Goal: Task Accomplishment & Management: Use online tool/utility

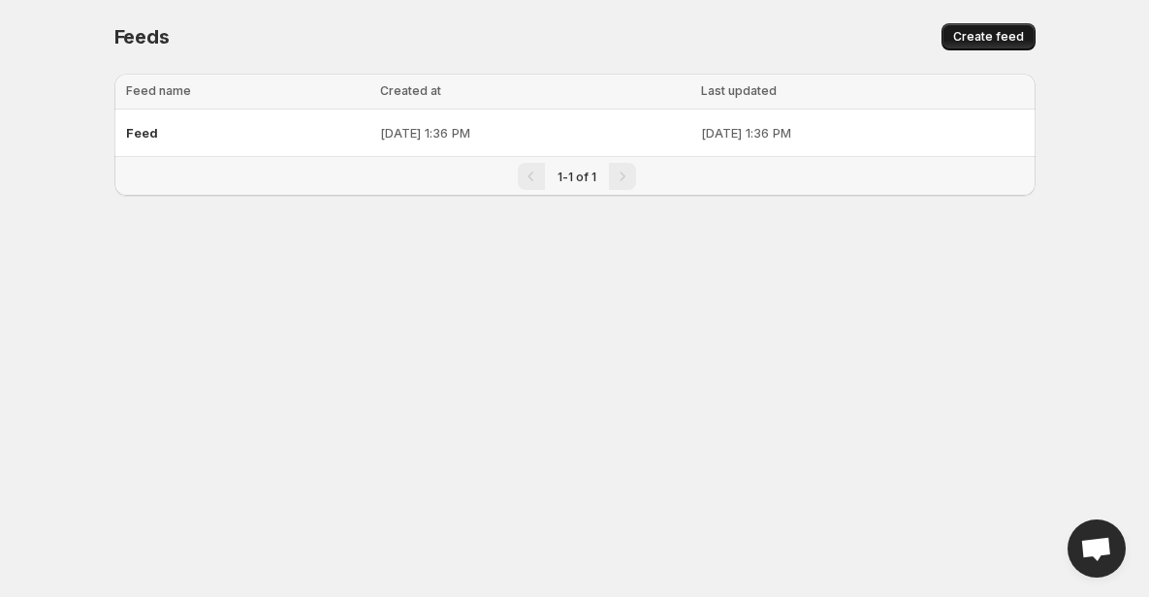
click at [988, 43] on span "Create feed" at bounding box center [988, 37] width 71 height 16
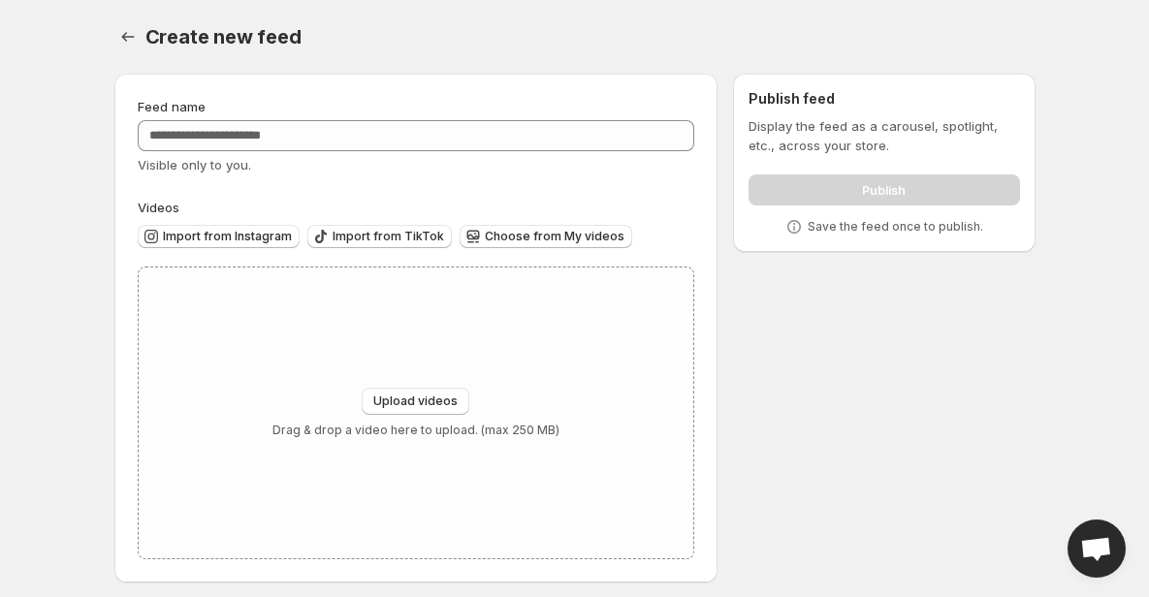
scroll to position [9, 0]
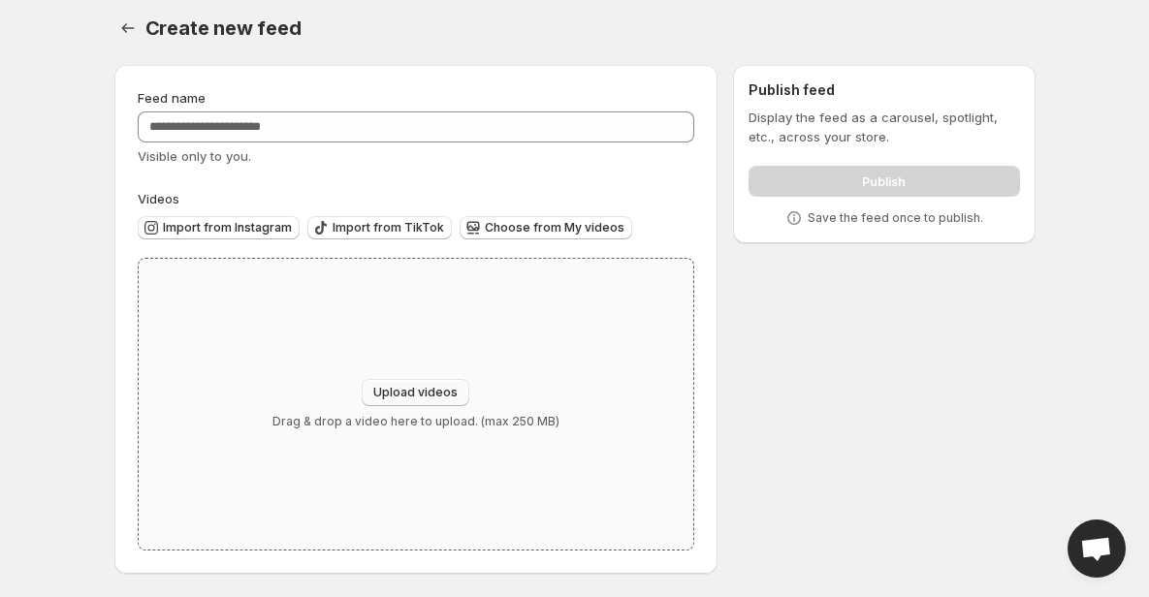
click at [398, 397] on span "Upload videos" at bounding box center [415, 393] width 84 height 16
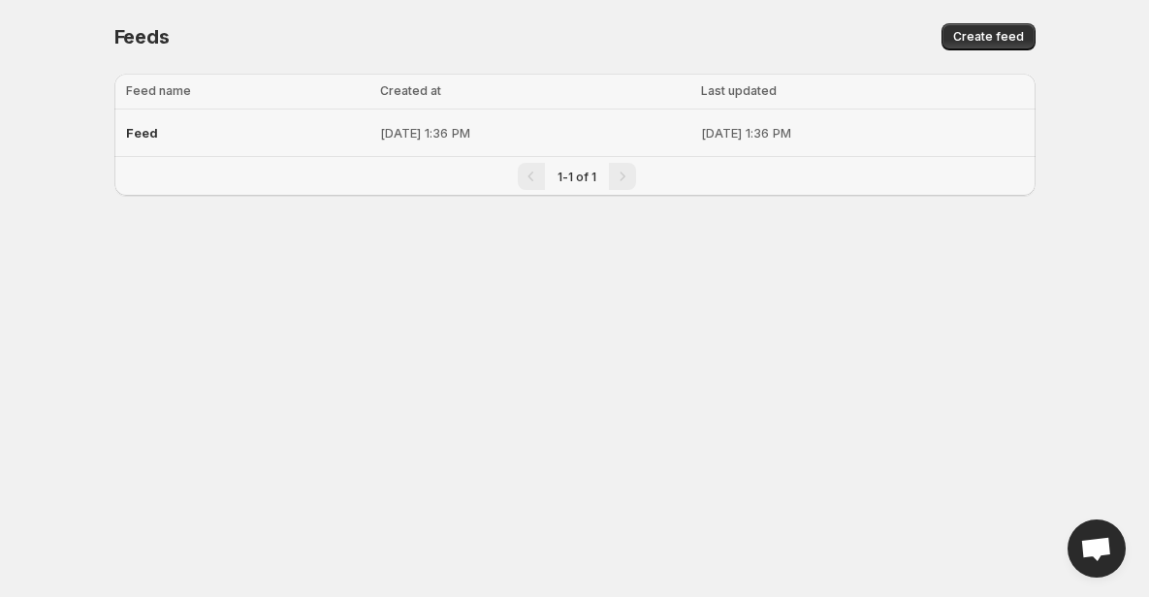
click at [266, 137] on div "Feed" at bounding box center [247, 132] width 242 height 35
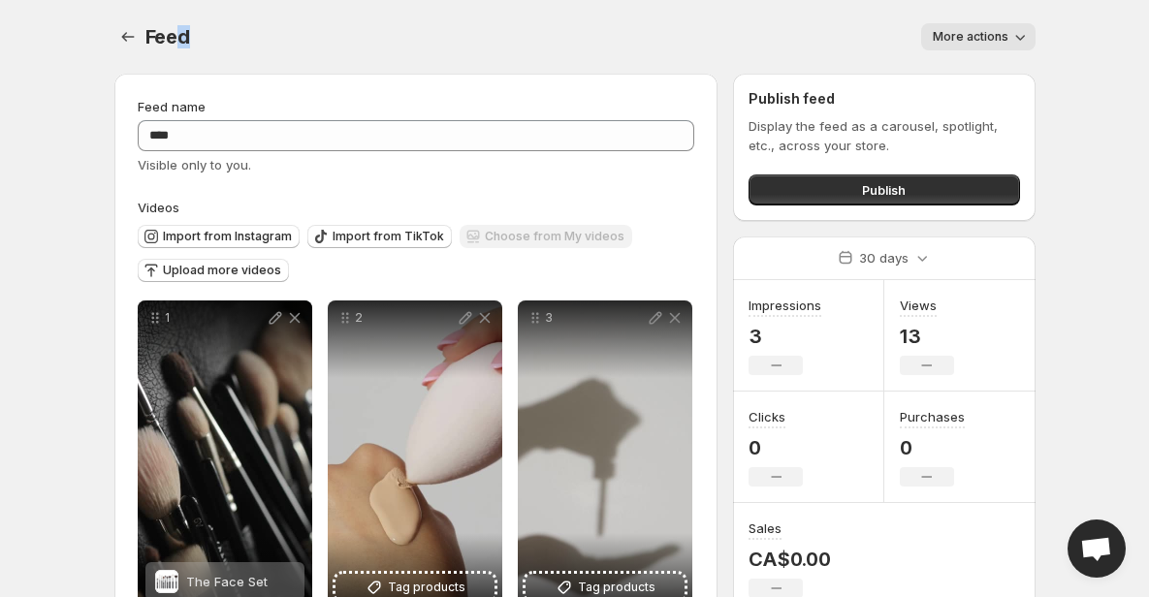
click at [176, 44] on span "Feed" at bounding box center [167, 36] width 45 height 23
drag, startPoint x: 768, startPoint y: 100, endPoint x: 833, endPoint y: 109, distance: 65.5
click at [833, 109] on div "Publish feed Display the feed as a carousel, spotlight, etc., across your store…" at bounding box center [883, 147] width 270 height 116
click at [829, 107] on h2 "Publish feed" at bounding box center [883, 98] width 270 height 19
click at [831, 186] on button "Publish" at bounding box center [883, 189] width 270 height 31
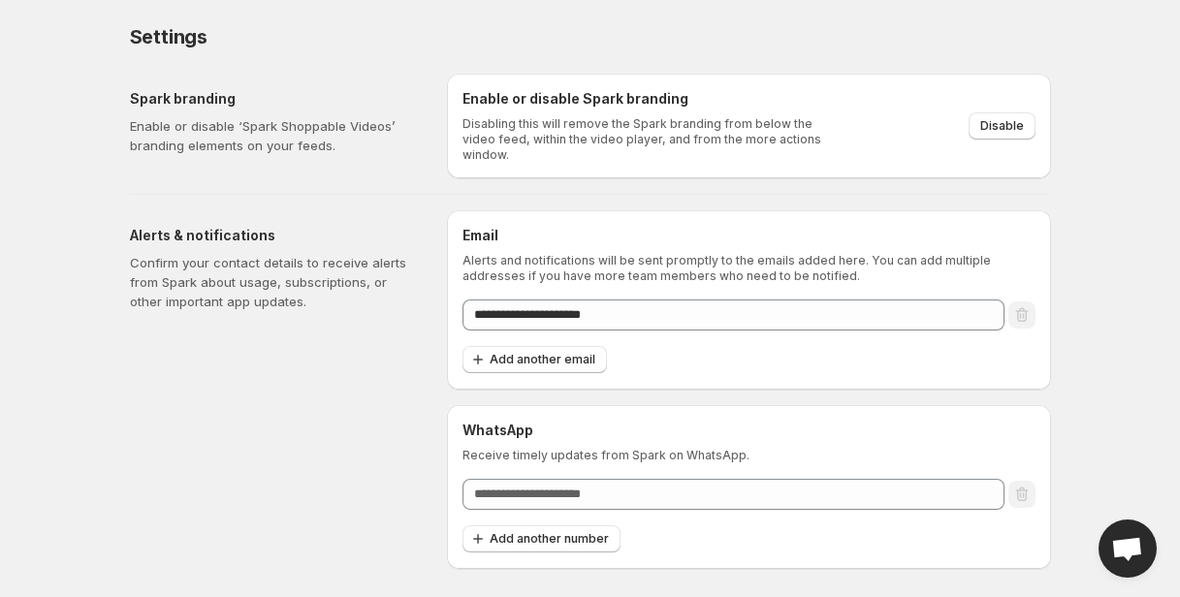
click at [368, 214] on div "Alerts & notifications Confirm your contact details to receive alerts from Spar…" at bounding box center [280, 389] width 301 height 359
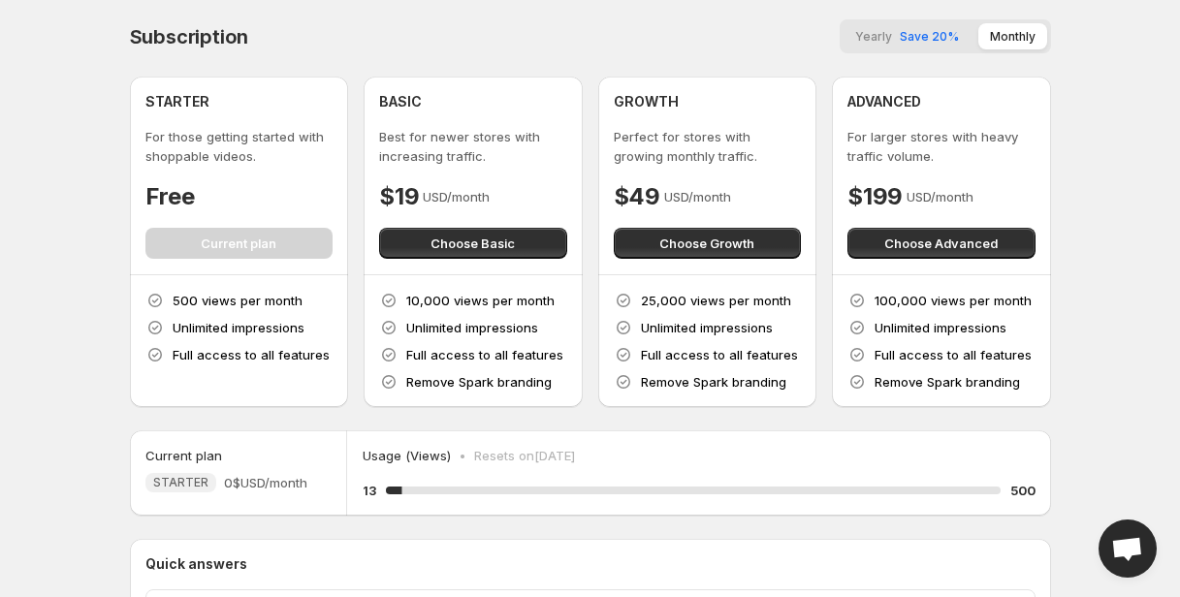
scroll to position [218, 0]
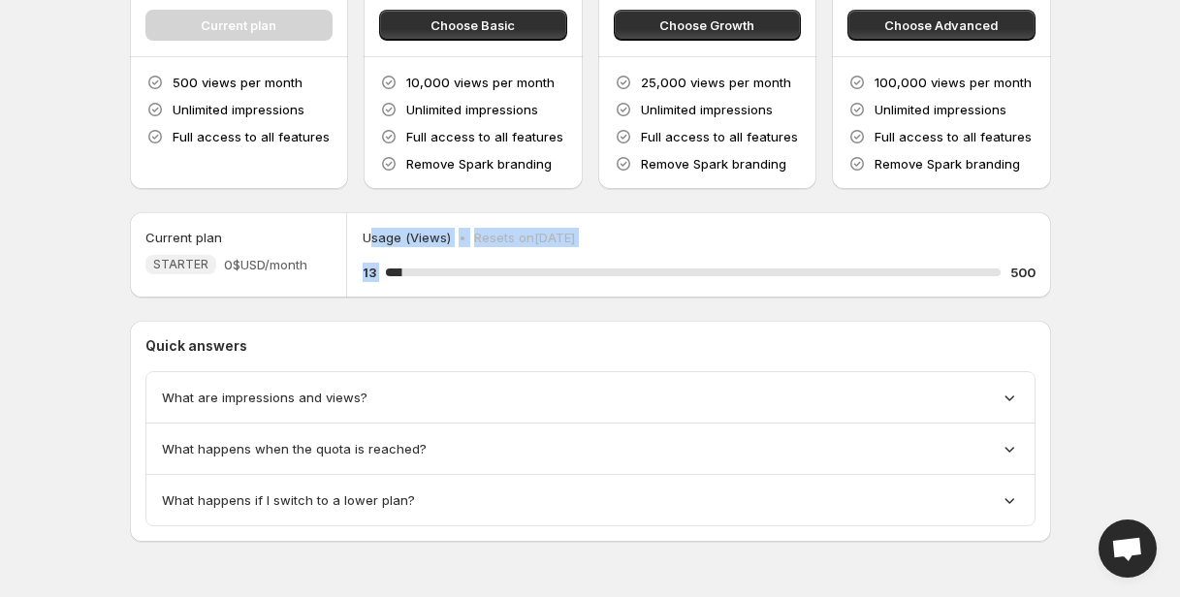
drag, startPoint x: 368, startPoint y: 236, endPoint x: 662, endPoint y: 285, distance: 297.8
click at [662, 285] on div "Usage (Views) • Resets on [DATE] 13 2.6 % 500" at bounding box center [698, 254] width 703 height 85
click at [648, 274] on div "2.6 %" at bounding box center [693, 273] width 614 height 8
drag, startPoint x: 1026, startPoint y: 268, endPoint x: 367, endPoint y: 235, distance: 659.0
click at [367, 235] on div "Usage (Views) • Resets on [DATE] 13 2.6 % 500" at bounding box center [699, 255] width 672 height 54
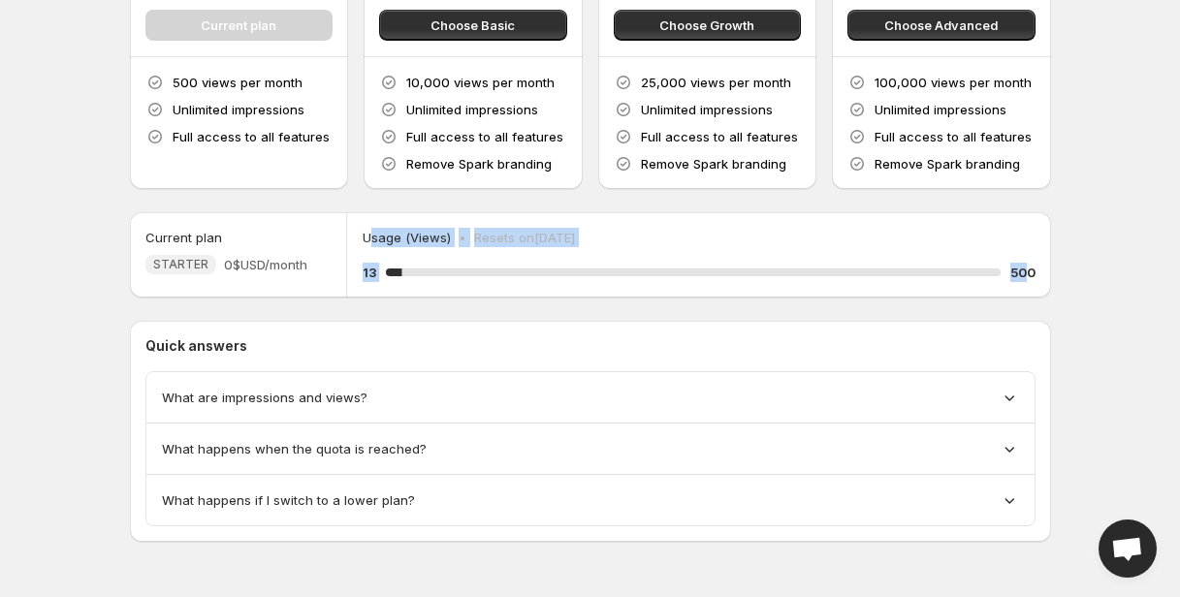
click at [367, 235] on p "Usage (Views)" at bounding box center [407, 237] width 88 height 19
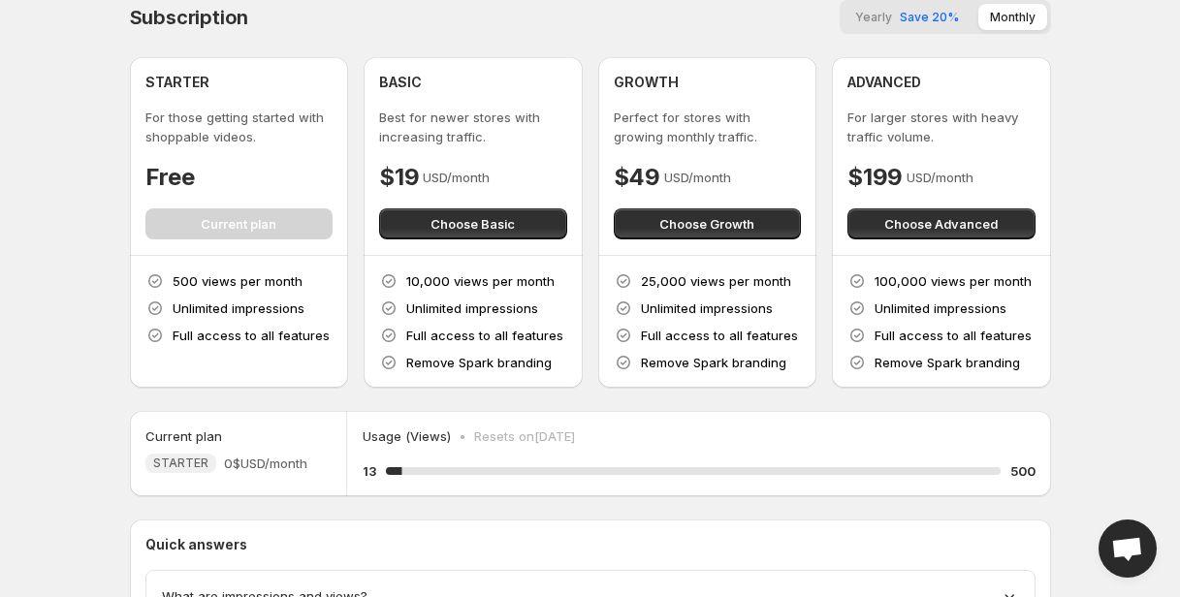
scroll to position [18, 0]
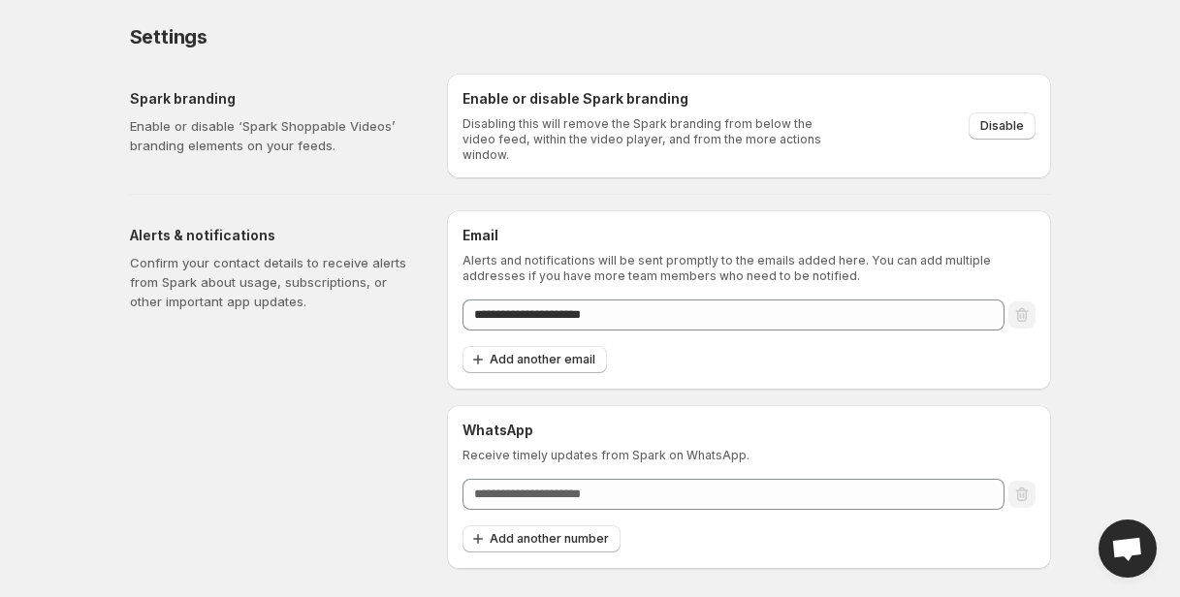
click at [568, 116] on p "Disabling this will remove the Spark branding from below the video feed, within…" at bounding box center [647, 139] width 371 height 47
click at [987, 118] on span "Disable" at bounding box center [1002, 126] width 44 height 16
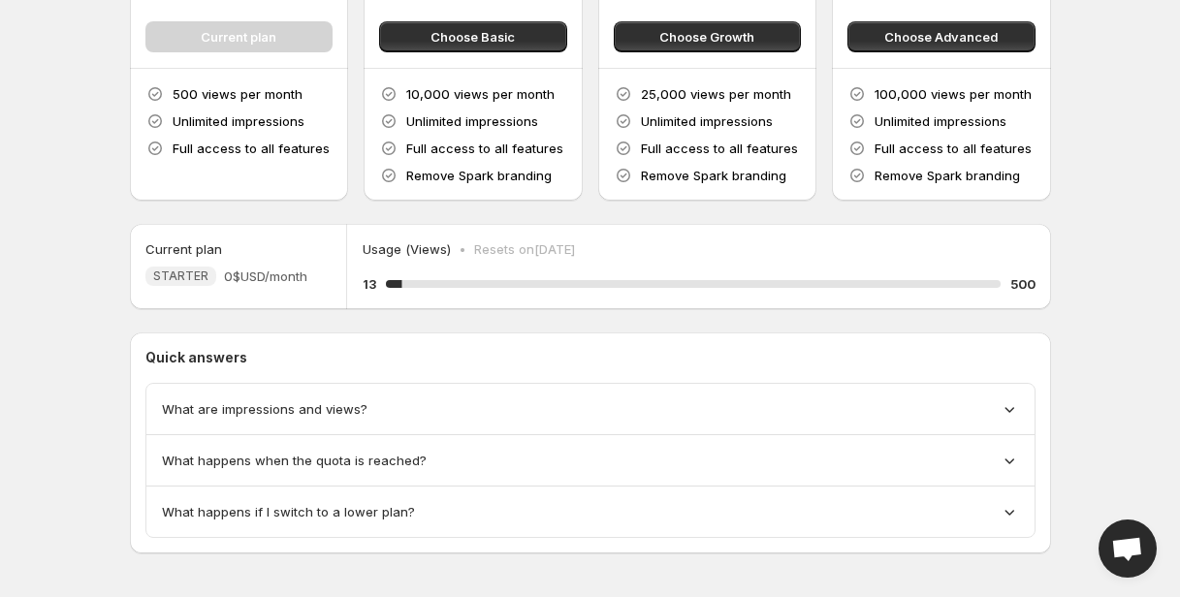
scroll to position [218, 0]
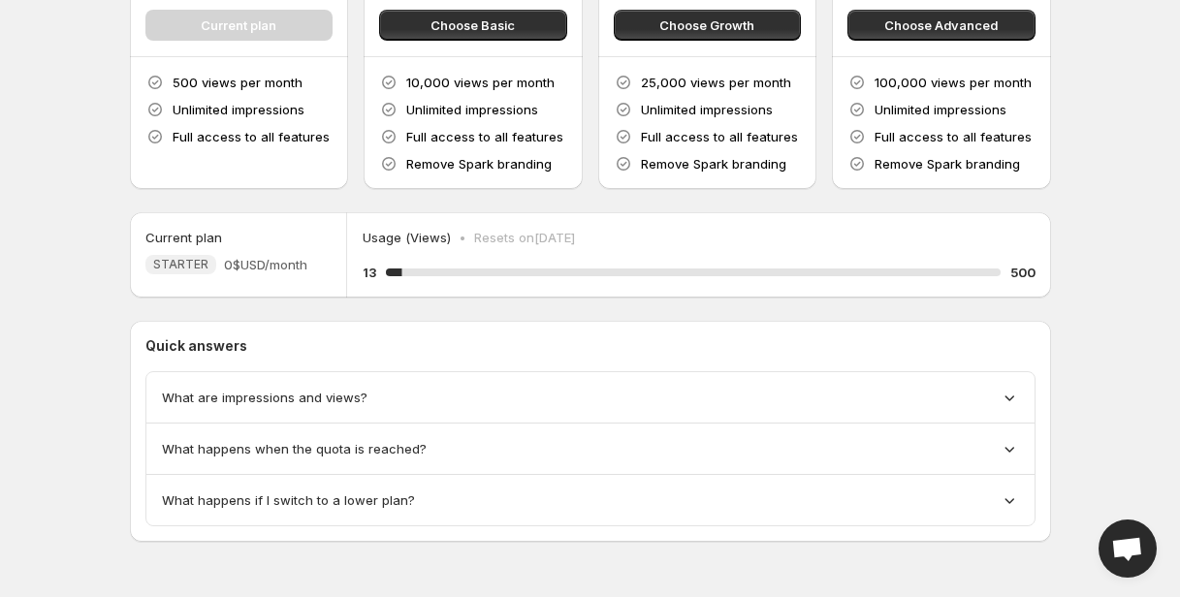
click at [231, 399] on span "What are impressions and views?" at bounding box center [264, 397] width 205 height 19
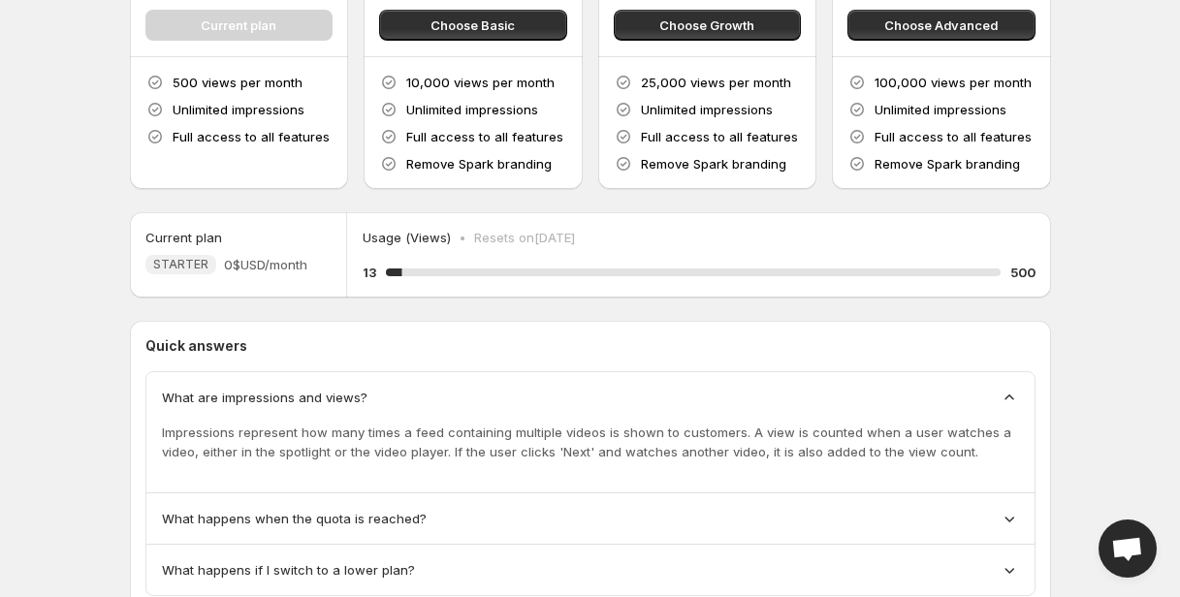
click at [231, 399] on span "What are impressions and views?" at bounding box center [264, 397] width 205 height 19
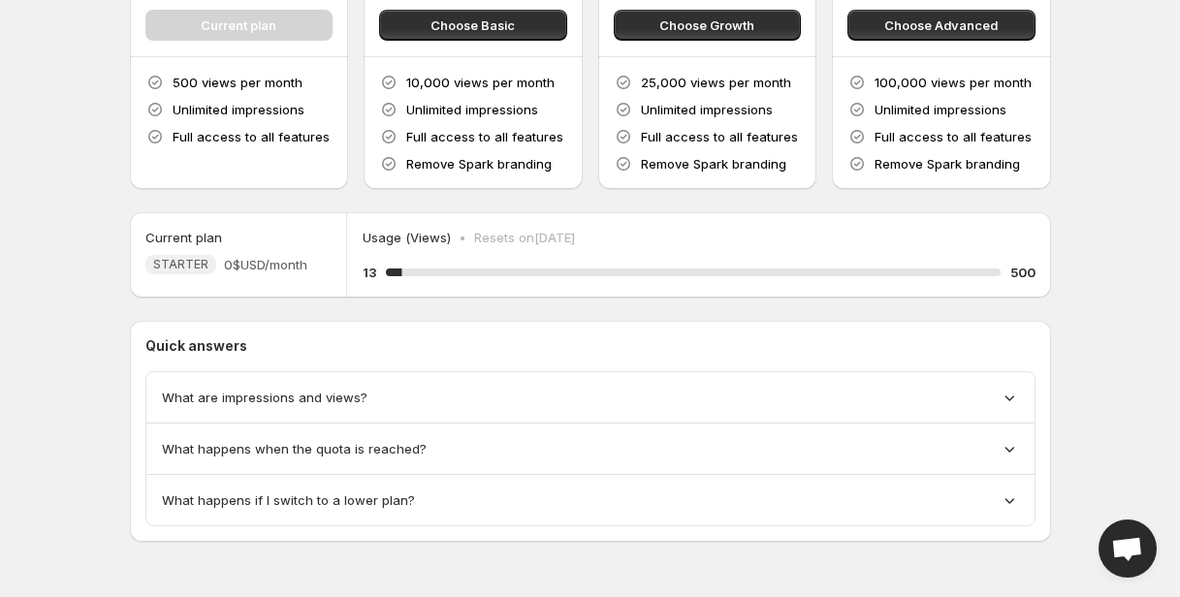
click at [231, 399] on span "What are impressions and views?" at bounding box center [264, 397] width 205 height 19
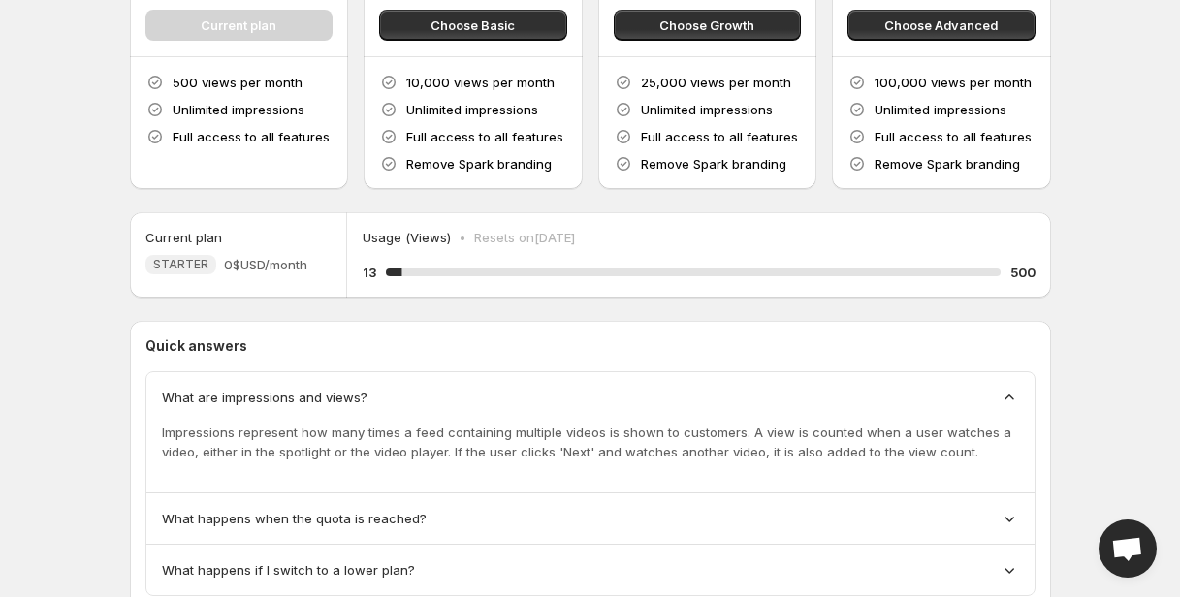
scroll to position [288, 0]
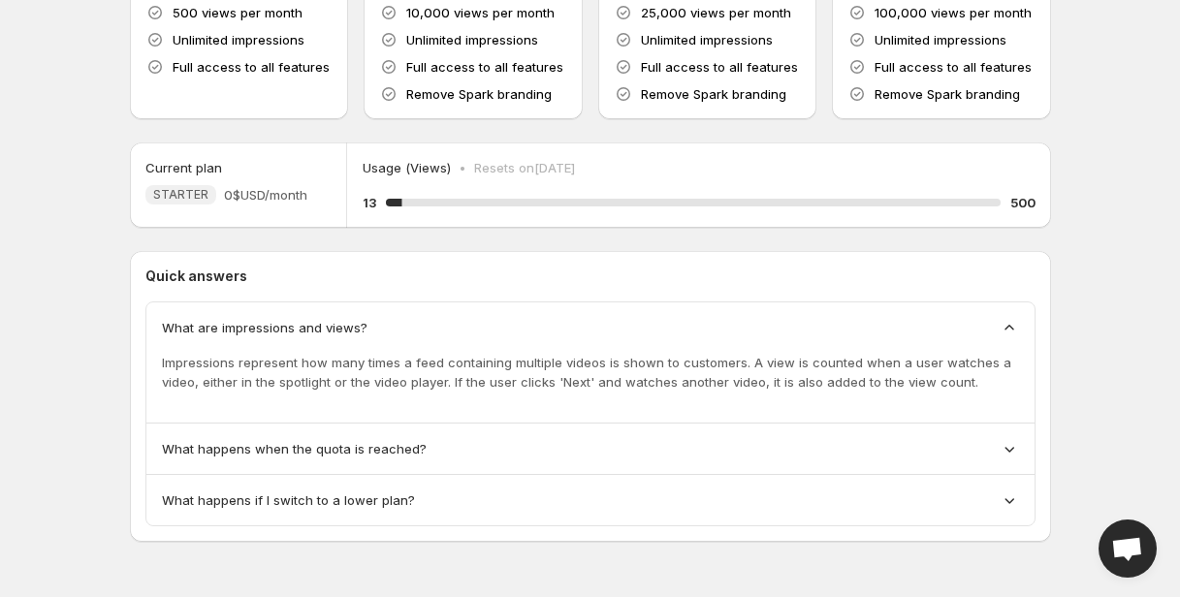
click at [241, 325] on span "What are impressions and views?" at bounding box center [264, 327] width 205 height 19
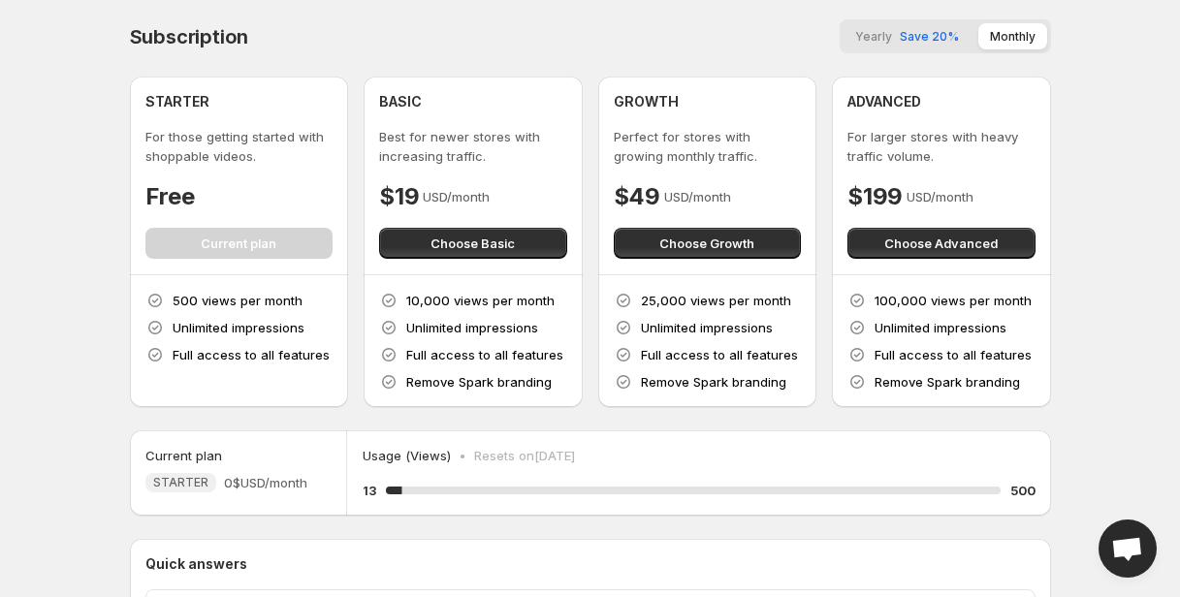
scroll to position [1, 0]
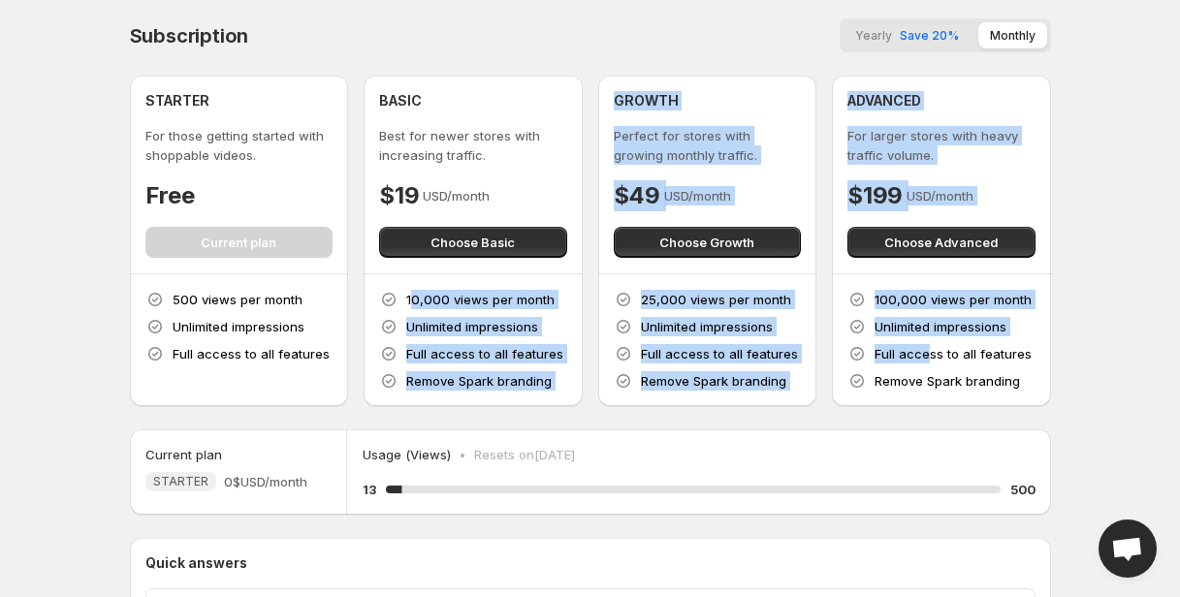
drag, startPoint x: 410, startPoint y: 297, endPoint x: 927, endPoint y: 362, distance: 520.7
click at [927, 362] on div "STARTER For those getting started with shoppable videos. Free Current plan 500 …" at bounding box center [590, 241] width 921 height 331
click at [927, 362] on p "Full access to all features" at bounding box center [952, 353] width 157 height 19
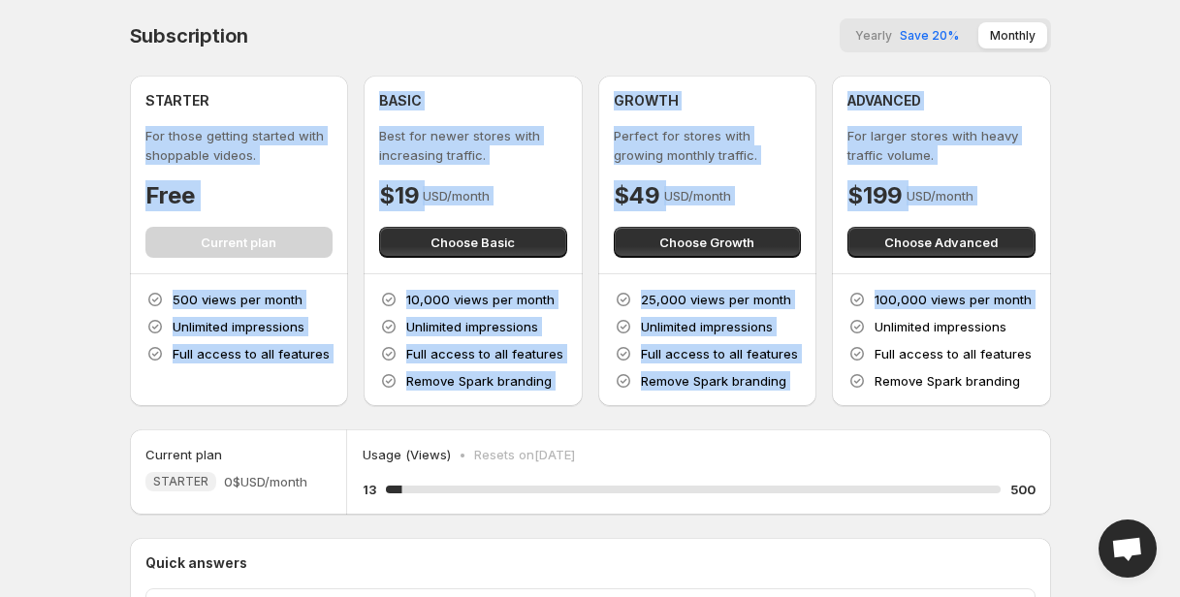
drag, startPoint x: 300, startPoint y: 121, endPoint x: 986, endPoint y: 317, distance: 712.7
click at [986, 317] on div "STARTER For those getting started with shoppable videos. Free Current plan 500 …" at bounding box center [590, 241] width 921 height 331
click at [986, 317] on p "Unlimited impressions" at bounding box center [940, 326] width 132 height 19
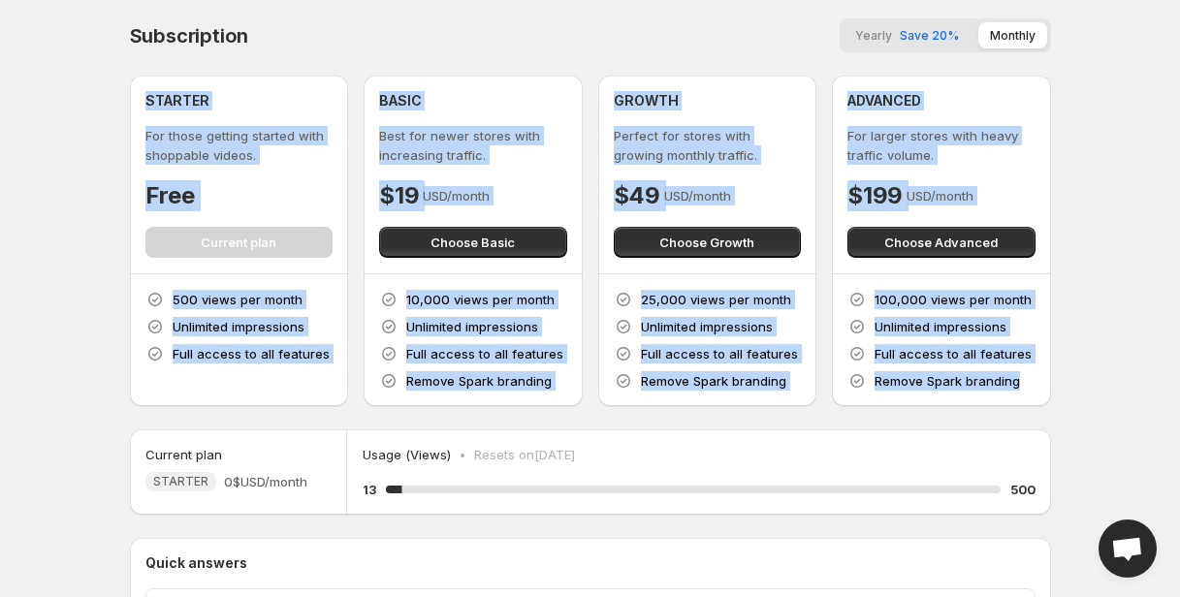
drag, startPoint x: 132, startPoint y: 106, endPoint x: 1065, endPoint y: 406, distance: 980.6
click at [1065, 406] on div "Subscription Yearly Save 20% Monthly STARTER For those getting started with sho…" at bounding box center [590, 407] width 967 height 816
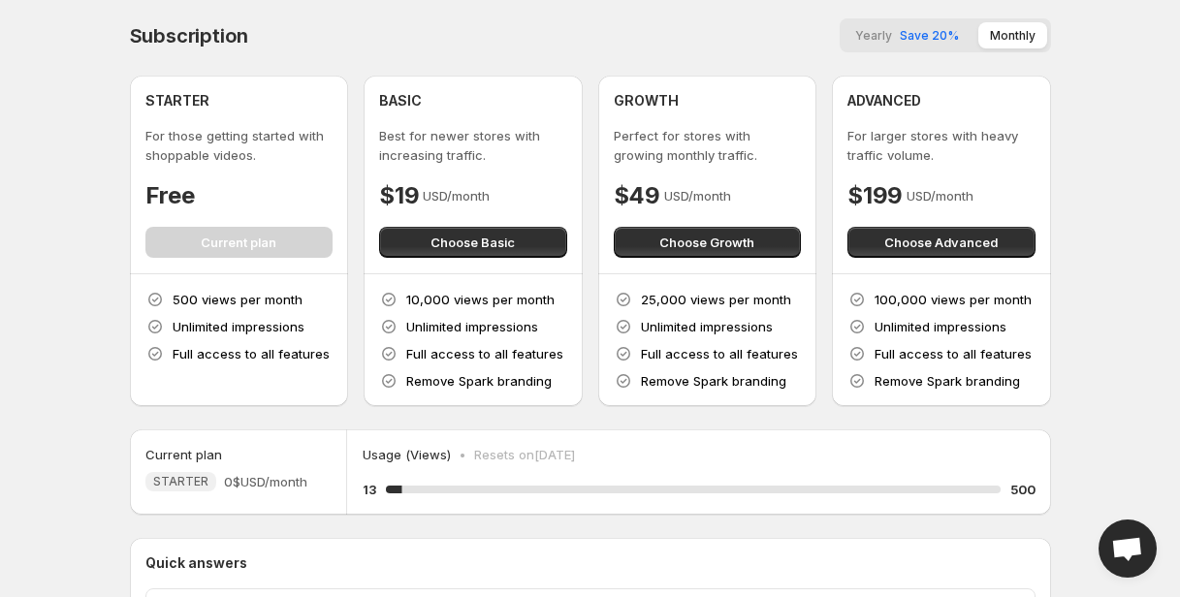
click at [443, 303] on p "10,000 views per month" at bounding box center [480, 299] width 148 height 19
click at [407, 300] on p "10,000 views per month" at bounding box center [480, 299] width 148 height 19
drag, startPoint x: 408, startPoint y: 300, endPoint x: 567, endPoint y: 299, distance: 159.0
click at [567, 299] on div "10,000 views per month Unlimited impressions Full access to all features Remove…" at bounding box center [472, 340] width 219 height 132
click at [641, 299] on p "25,000 views per month" at bounding box center [716, 299] width 150 height 19
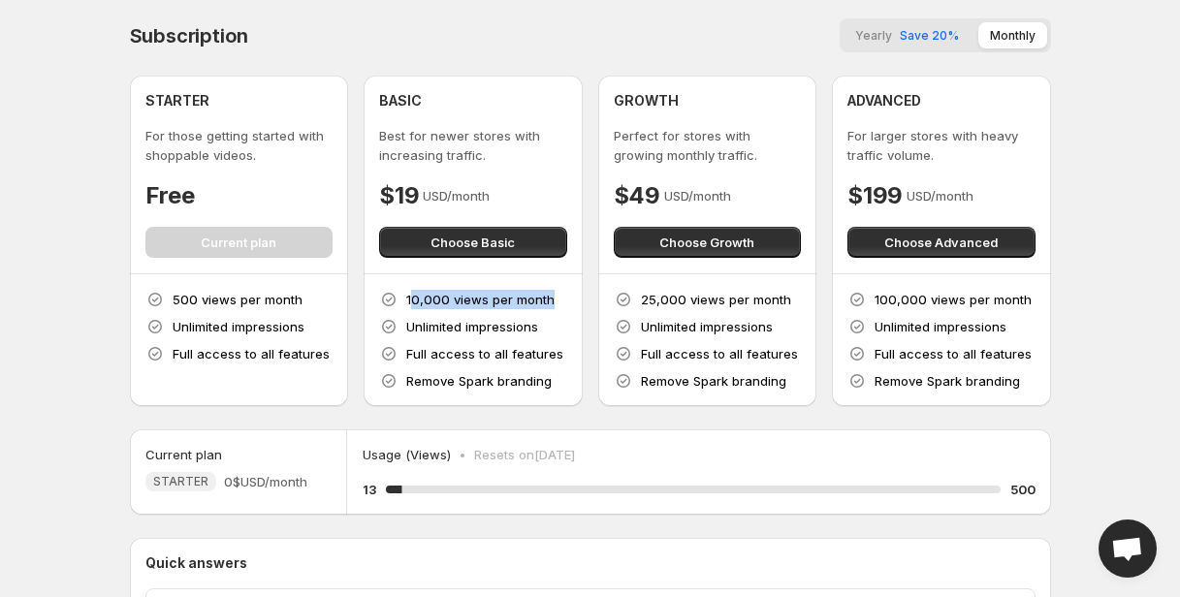
drag, startPoint x: 409, startPoint y: 300, endPoint x: 547, endPoint y: 292, distance: 137.9
click at [547, 292] on p "10,000 views per month" at bounding box center [480, 299] width 148 height 19
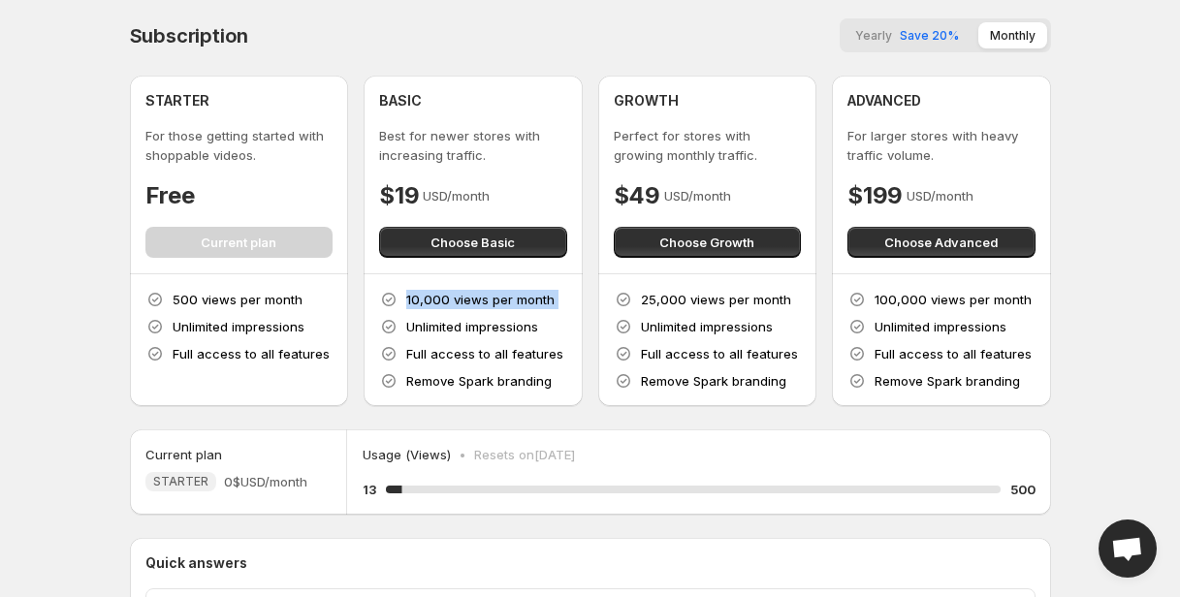
drag, startPoint x: 408, startPoint y: 295, endPoint x: 538, endPoint y: 294, distance: 129.9
click at [538, 294] on p "10,000 views per month" at bounding box center [480, 299] width 148 height 19
drag, startPoint x: 414, startPoint y: 338, endPoint x: 562, endPoint y: 370, distance: 151.7
click at [564, 371] on div "10,000 views per month Unlimited impressions Full access to all features Remove…" at bounding box center [473, 340] width 188 height 101
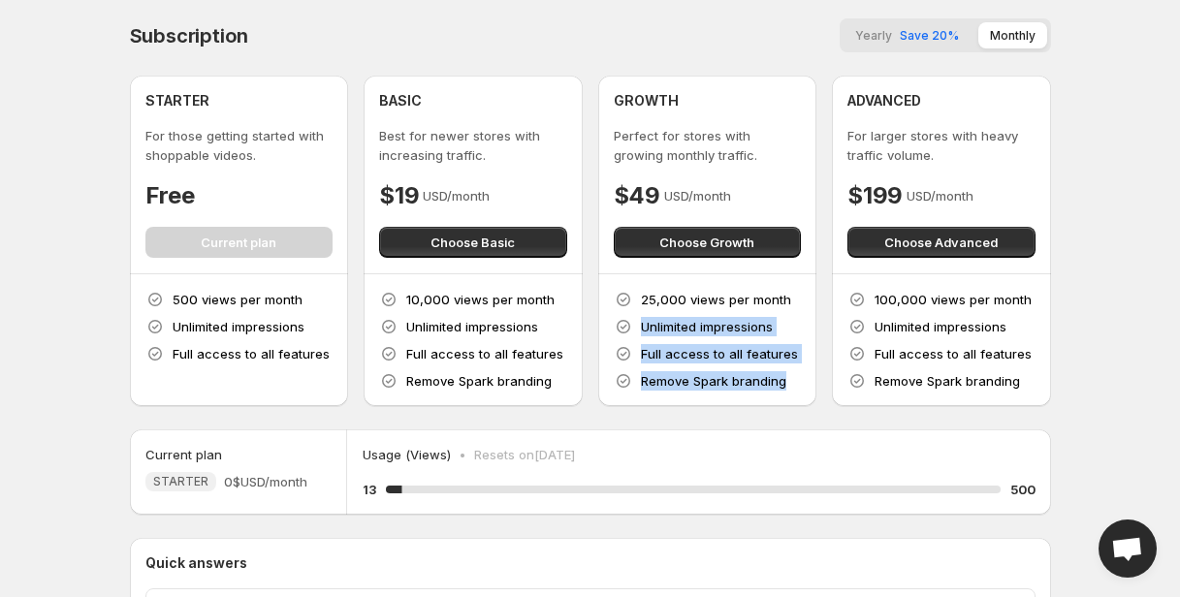
drag, startPoint x: 638, startPoint y: 320, endPoint x: 778, endPoint y: 406, distance: 164.9
click at [778, 406] on div "Subscription Yearly Save 20% Monthly STARTER For those getting started with sho…" at bounding box center [590, 388] width 921 height 741
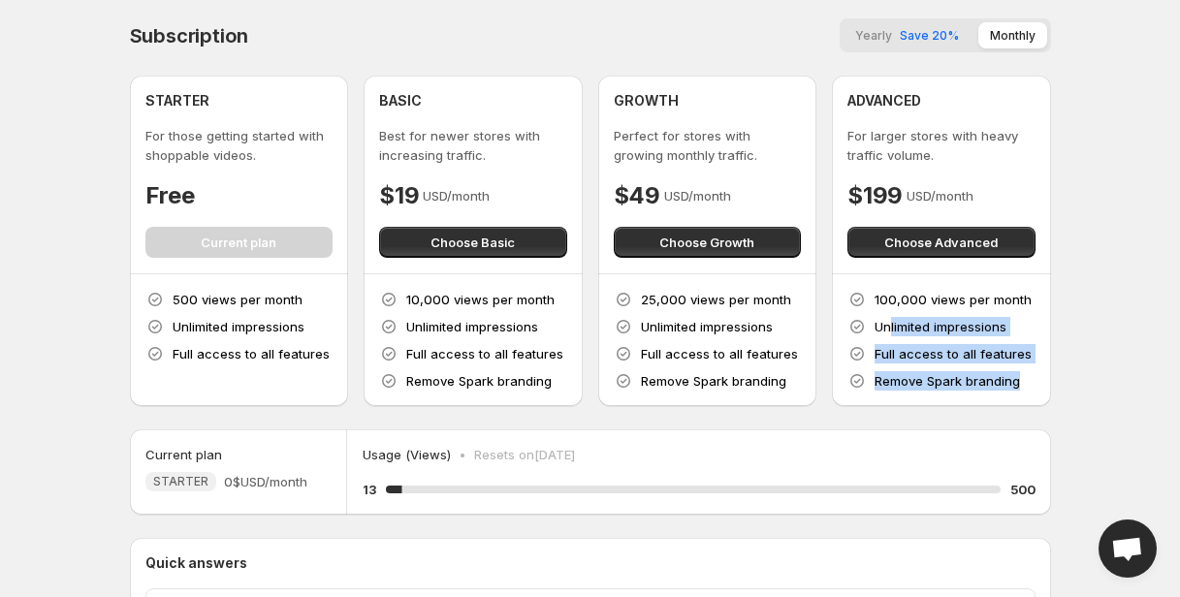
drag, startPoint x: 889, startPoint y: 323, endPoint x: 1033, endPoint y: 382, distance: 156.1
click at [1033, 382] on div "100,000 views per month Unlimited impressions Full access to all features Remov…" at bounding box center [941, 340] width 188 height 101
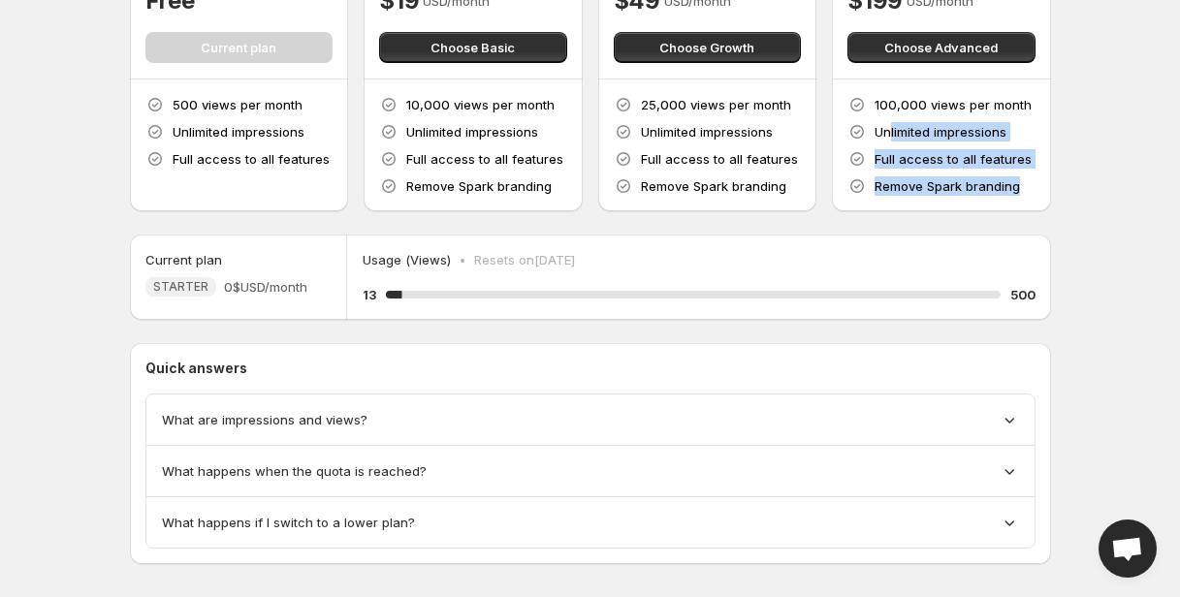
scroll to position [218, 0]
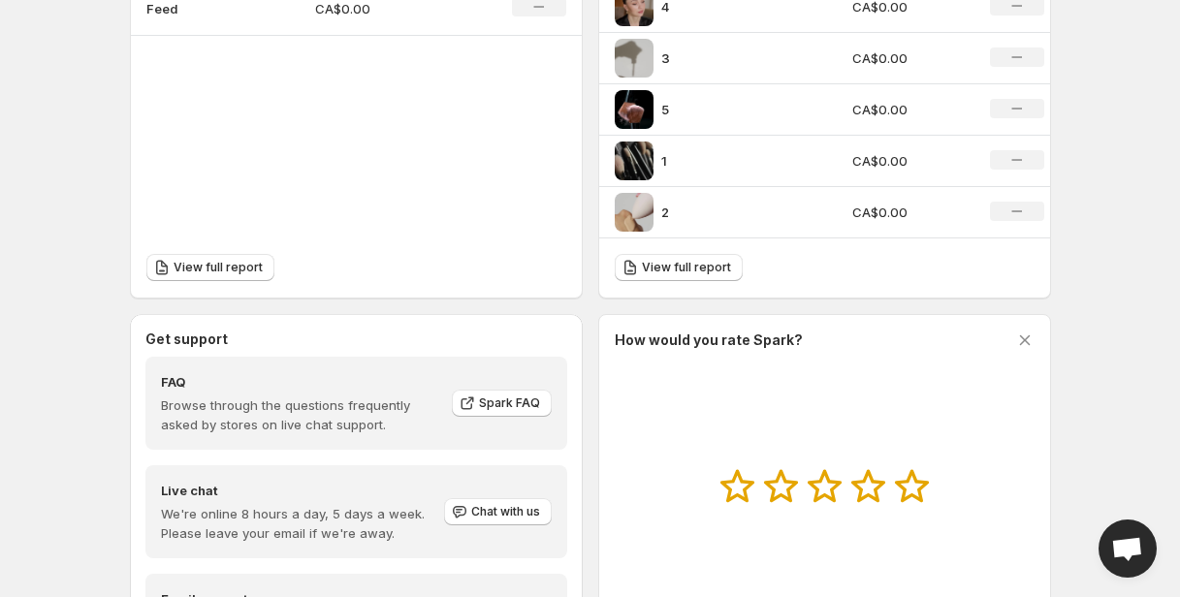
scroll to position [889, 0]
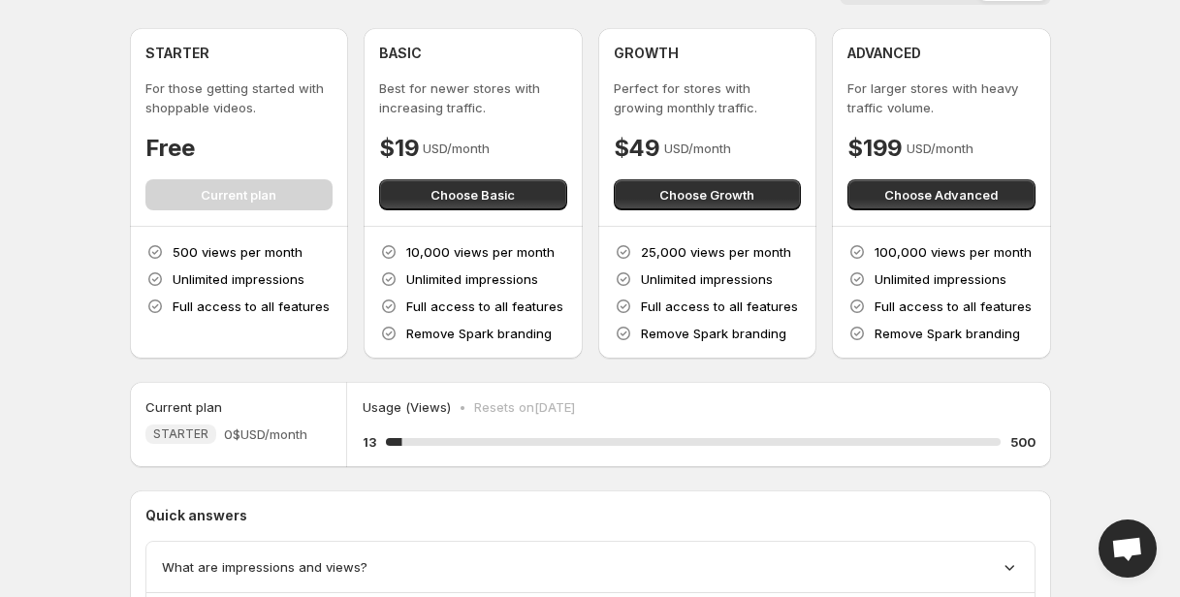
scroll to position [45, 0]
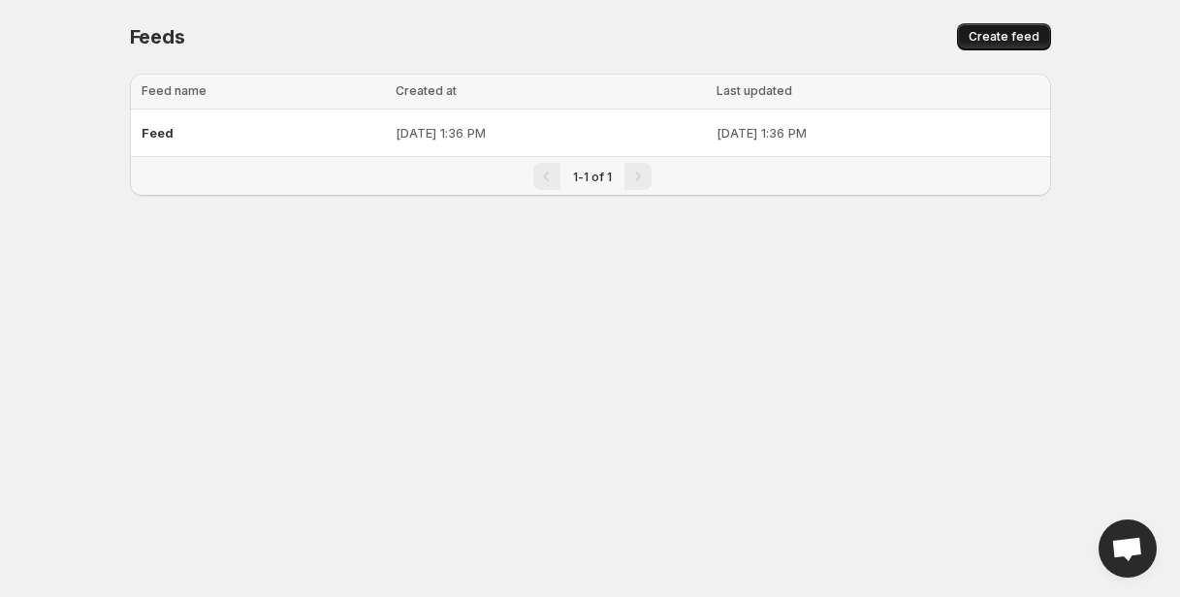
click at [1012, 42] on span "Create feed" at bounding box center [1003, 37] width 71 height 16
